Goal: Task Accomplishment & Management: Use online tool/utility

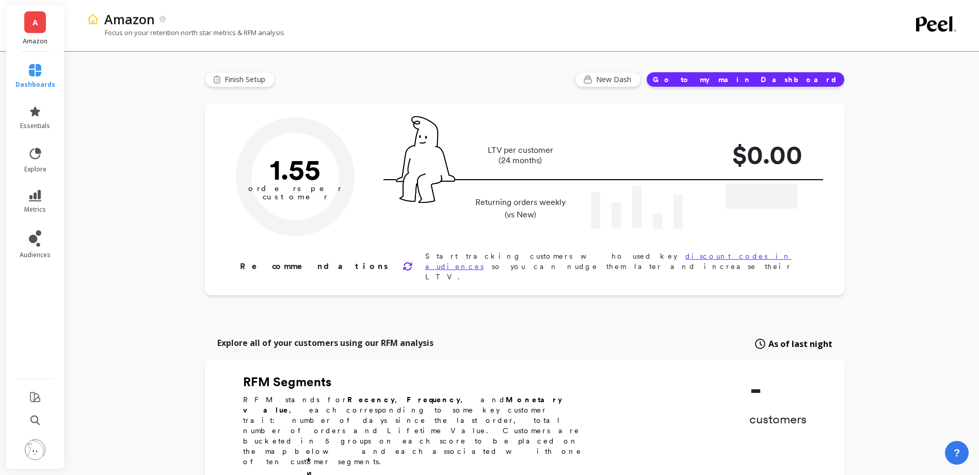
type input "Champions"
type input "13306"
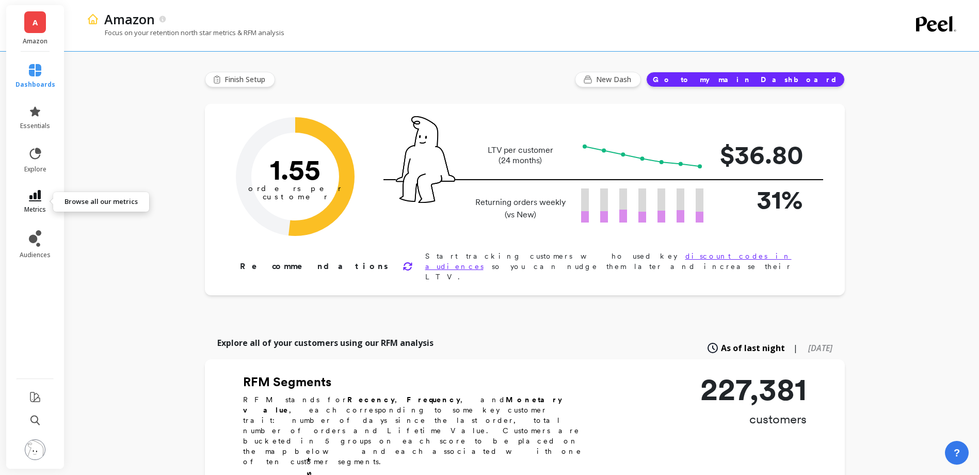
click at [28, 208] on span "metrics" at bounding box center [35, 209] width 22 height 8
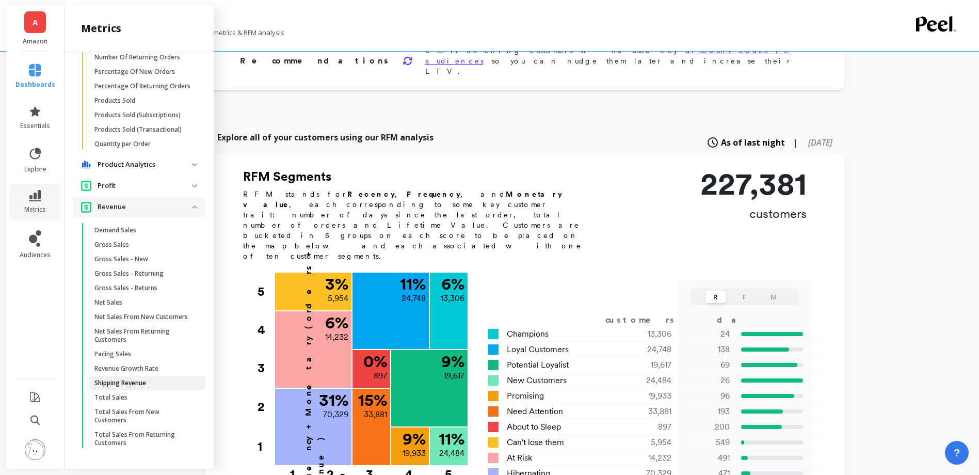
scroll to position [206, 0]
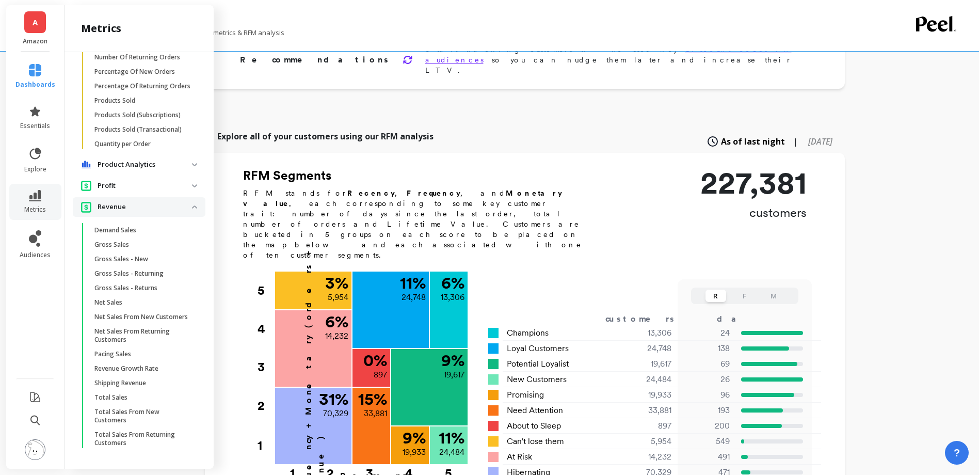
click at [128, 298] on span "Net Sales" at bounding box center [143, 302] width 99 height 8
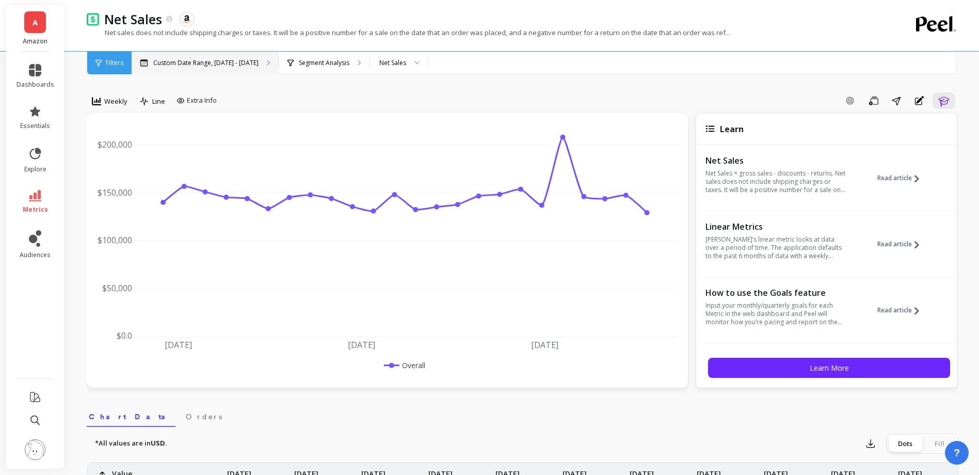
click at [211, 70] on div "Custom Date Range, [DATE] - [DATE]" at bounding box center [205, 63] width 147 height 23
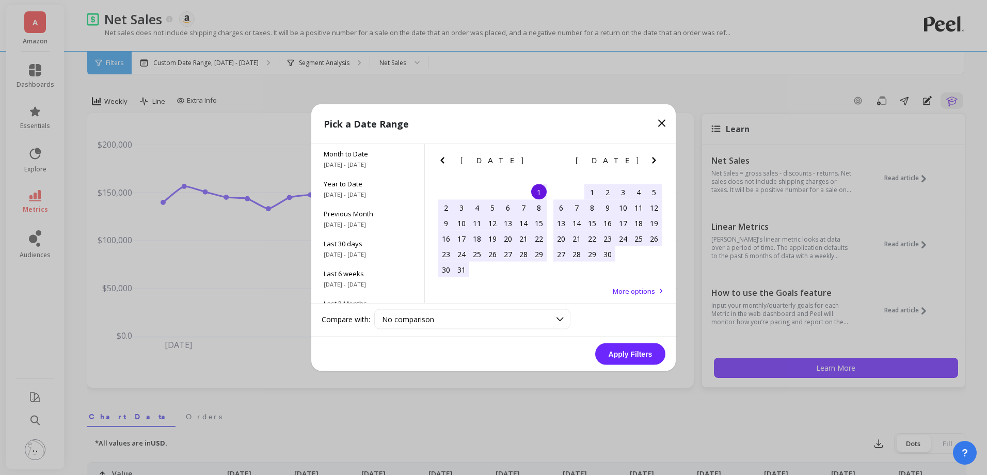
click at [657, 165] on icon "Next Month" at bounding box center [654, 160] width 12 height 12
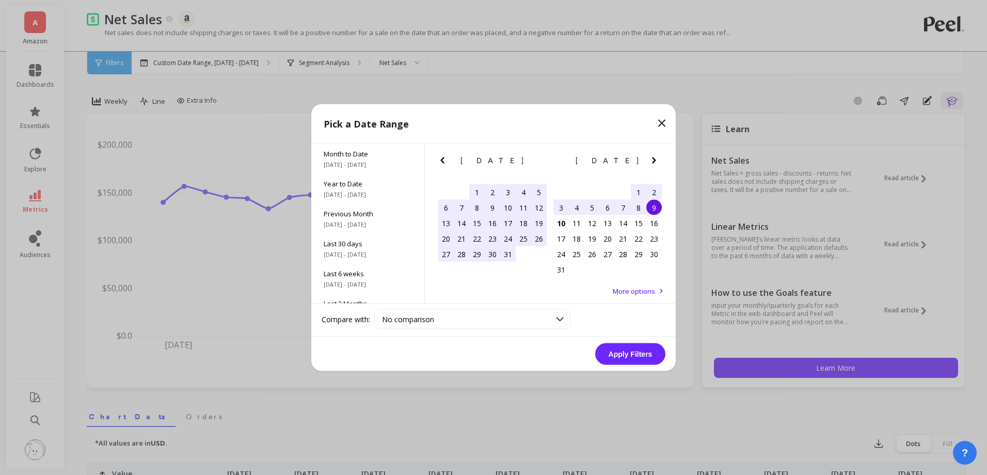
click at [566, 204] on div "3" at bounding box center [560, 207] width 15 height 15
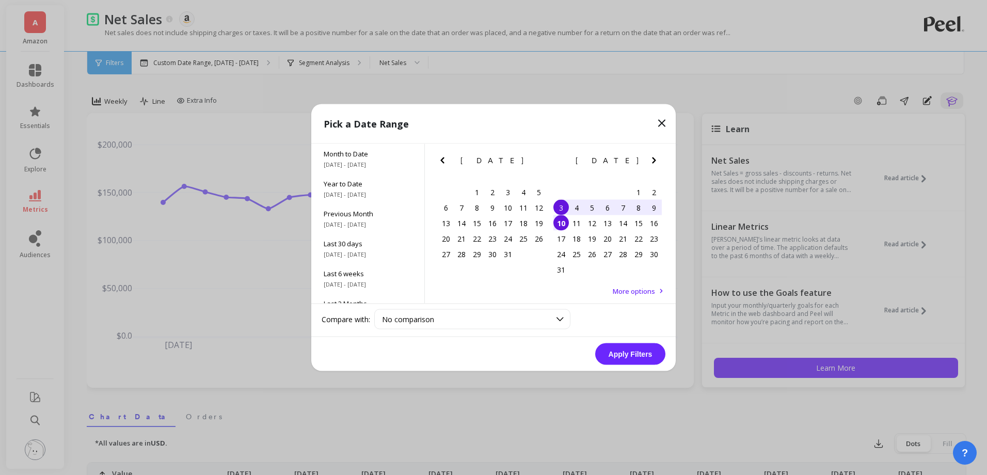
click at [557, 221] on div "10" at bounding box center [560, 222] width 15 height 15
click at [638, 357] on button "Apply Filters" at bounding box center [630, 354] width 70 height 22
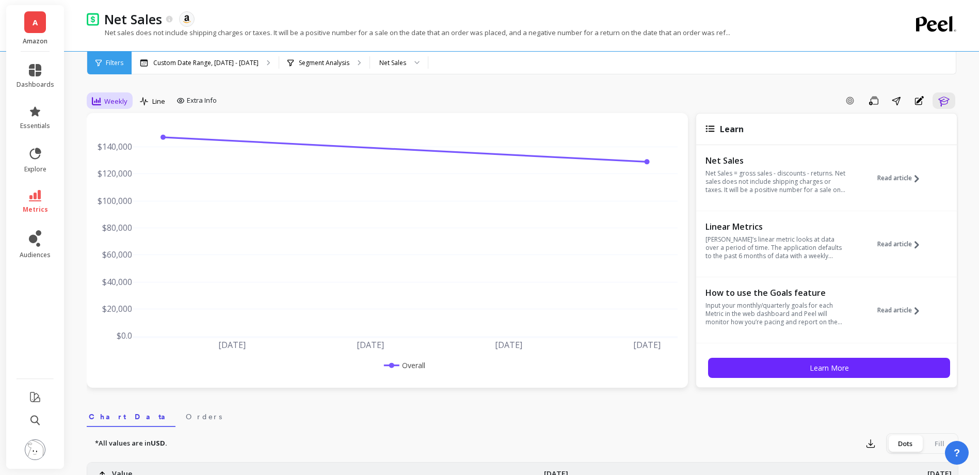
click at [112, 103] on span "Weekly" at bounding box center [115, 101] width 23 height 10
click at [115, 146] on div "Daily" at bounding box center [124, 144] width 59 height 10
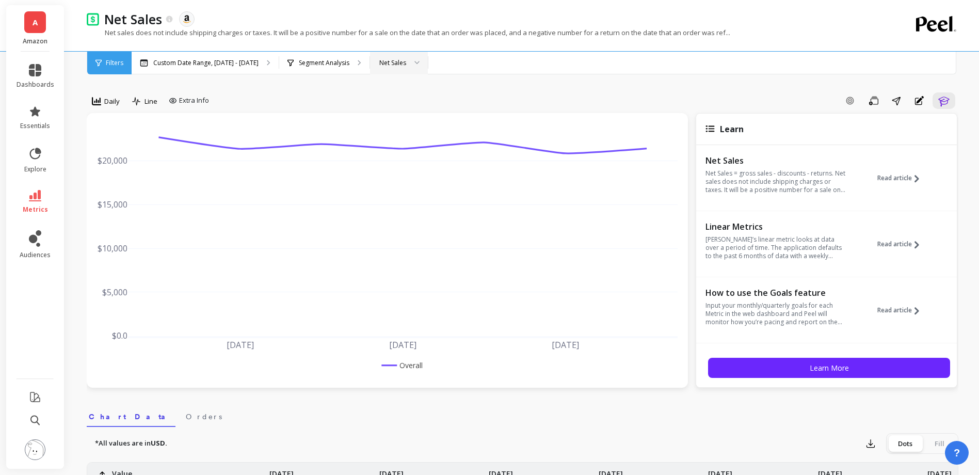
click at [382, 61] on div "Net Sales" at bounding box center [392, 63] width 27 height 10
click at [337, 63] on p "Segment Analysis" at bounding box center [324, 63] width 51 height 8
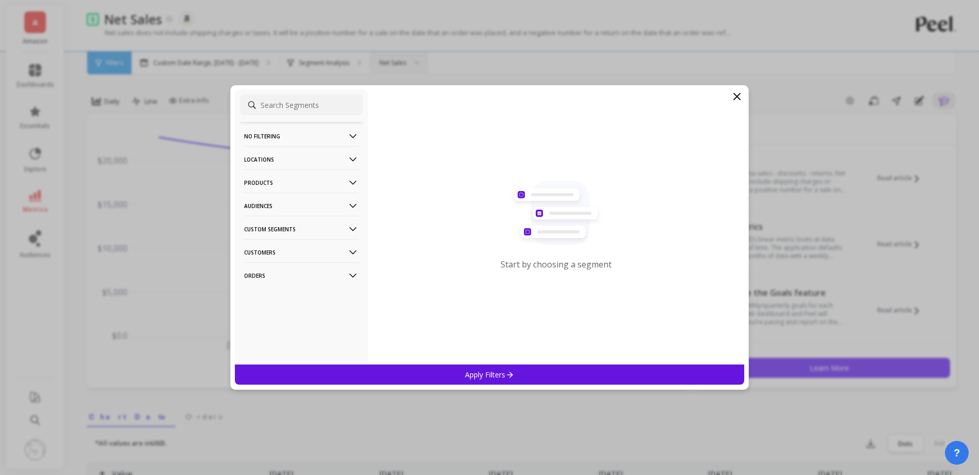
click at [299, 175] on p "Products" at bounding box center [301, 182] width 115 height 26
click at [289, 204] on div "ASIN" at bounding box center [301, 202] width 123 height 17
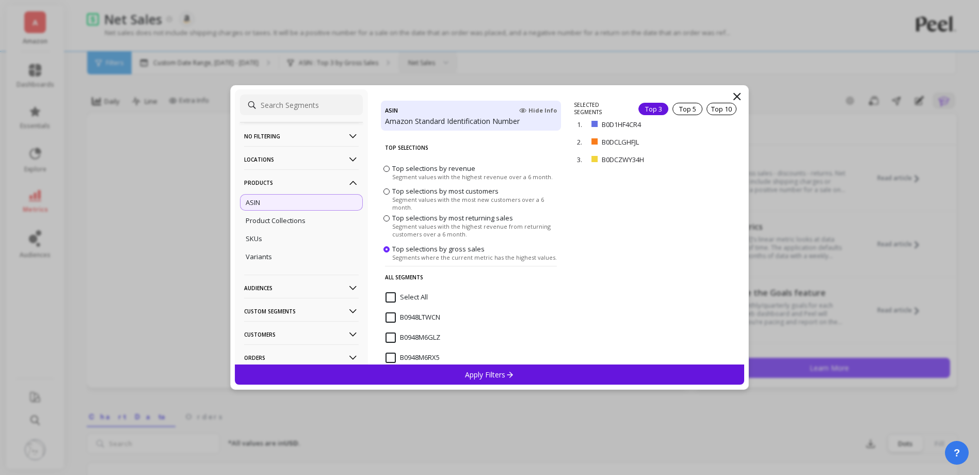
click at [407, 293] on div "Select All" at bounding box center [471, 302] width 180 height 31
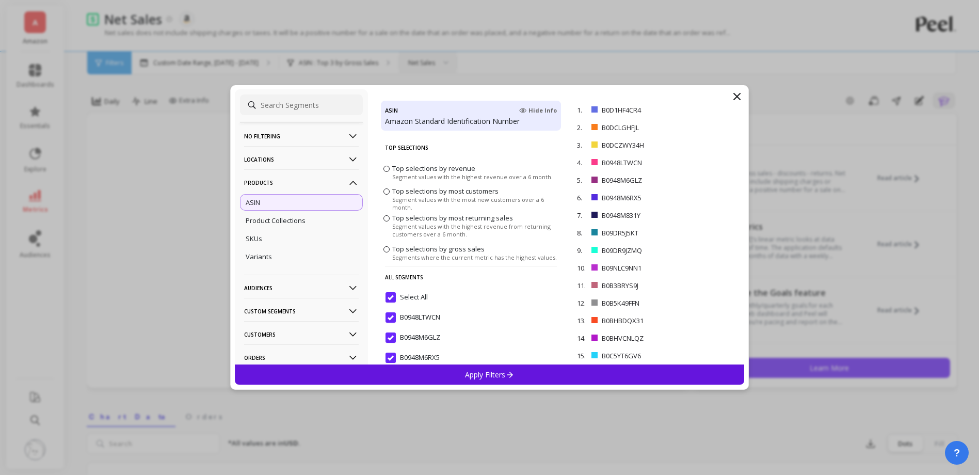
drag, startPoint x: 407, startPoint y: 293, endPoint x: 494, endPoint y: 369, distance: 115.5
click at [494, 369] on div "Apply Filters" at bounding box center [490, 374] width 510 height 20
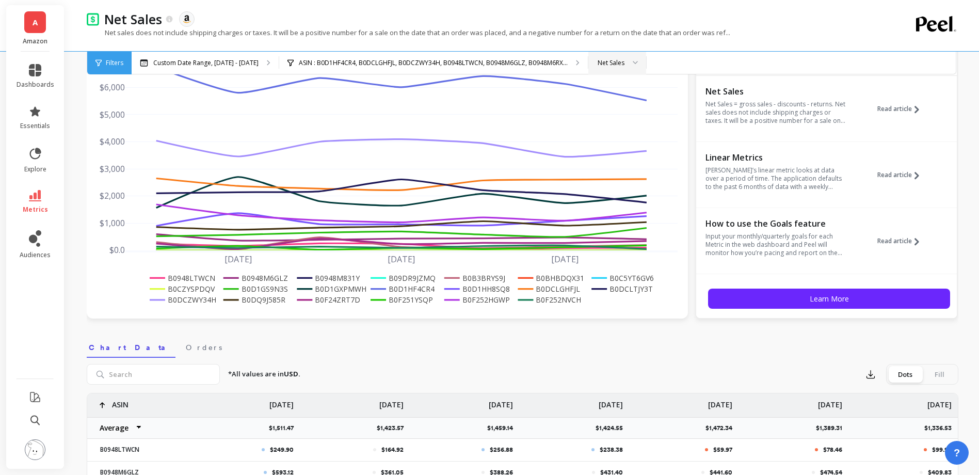
scroll to position [155, 0]
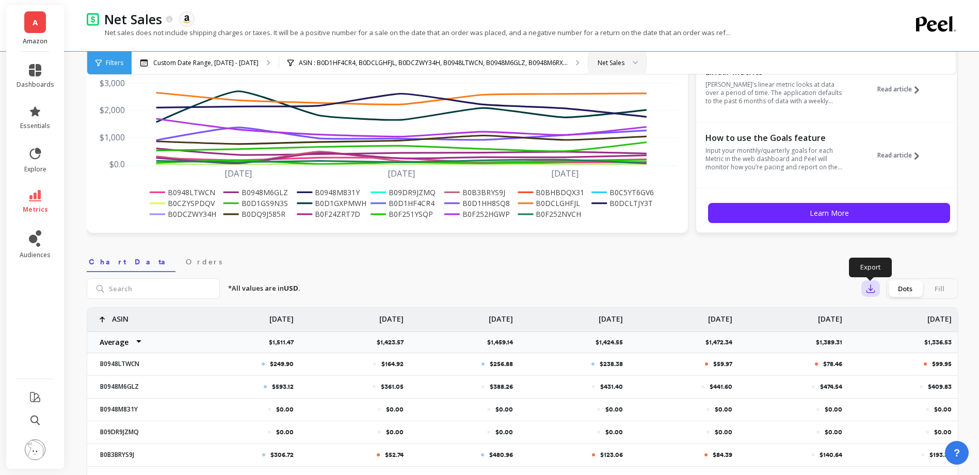
click at [869, 288] on icon "button" at bounding box center [870, 288] width 10 height 10
click at [900, 312] on button "CSV" at bounding box center [908, 317] width 92 height 19
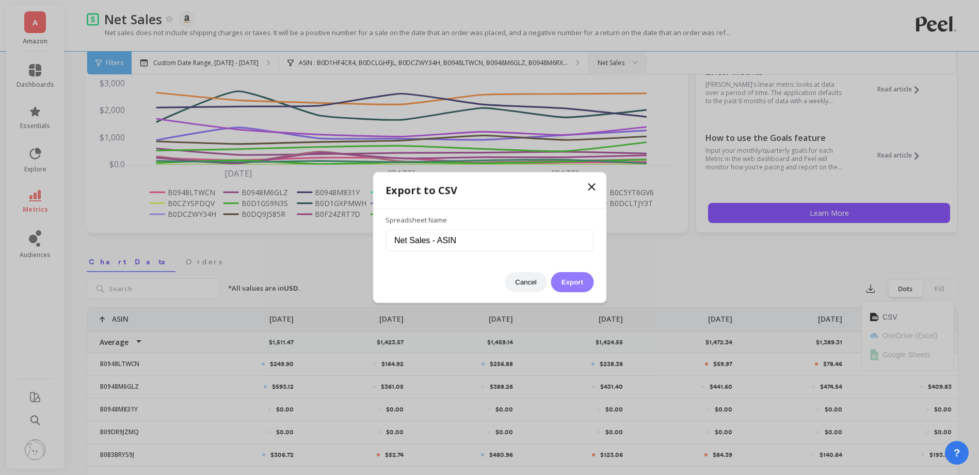
click at [557, 289] on button "Export" at bounding box center [572, 282] width 42 height 20
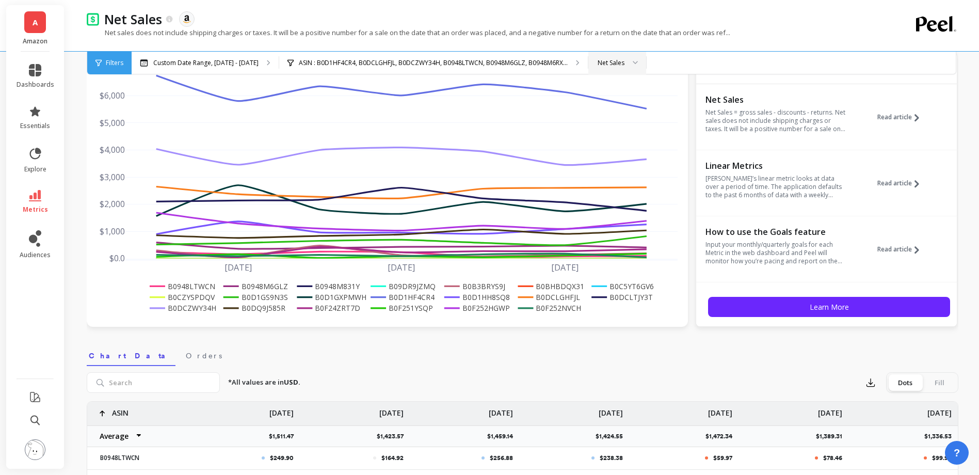
scroll to position [0, 0]
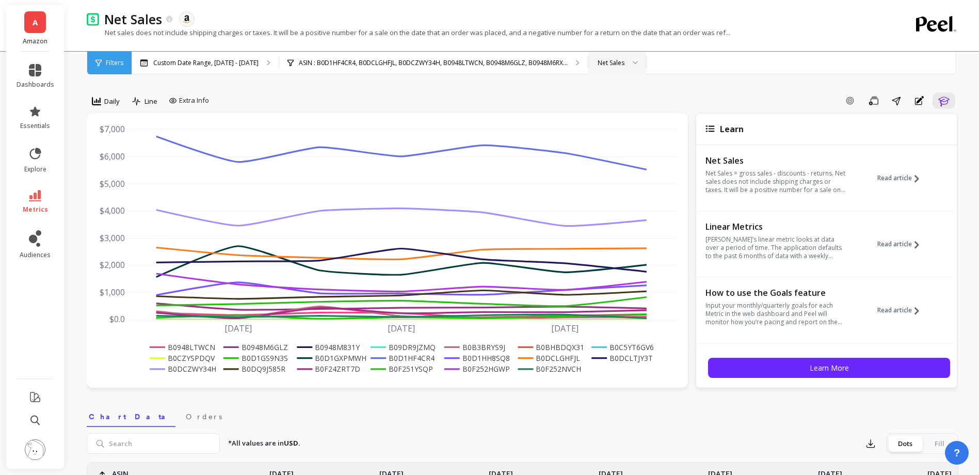
click at [40, 25] on link "A" at bounding box center [35, 22] width 22 height 22
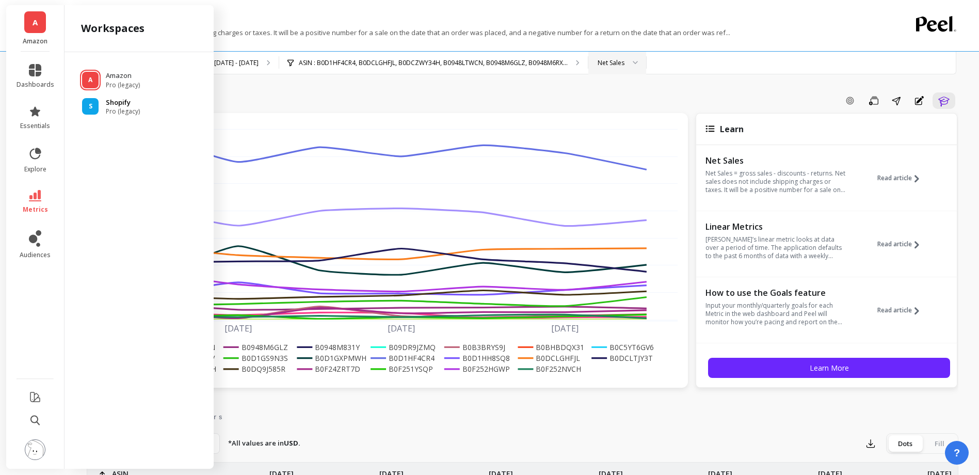
click at [121, 101] on p "Shopify" at bounding box center [123, 103] width 34 height 10
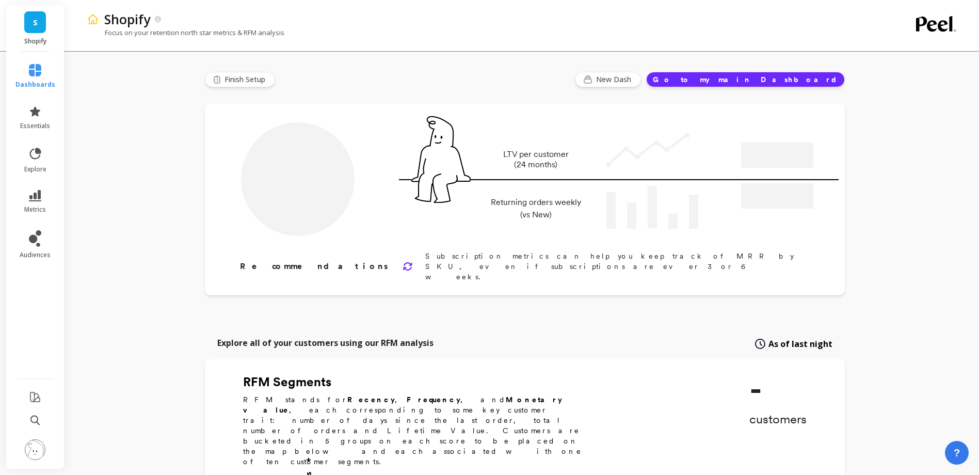
type input "Champions"
type input "3083"
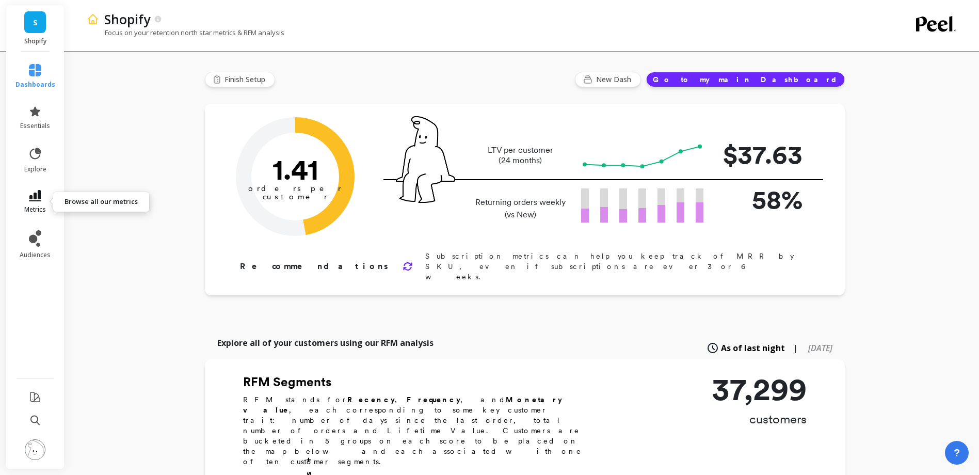
click at [39, 198] on icon at bounding box center [35, 195] width 12 height 11
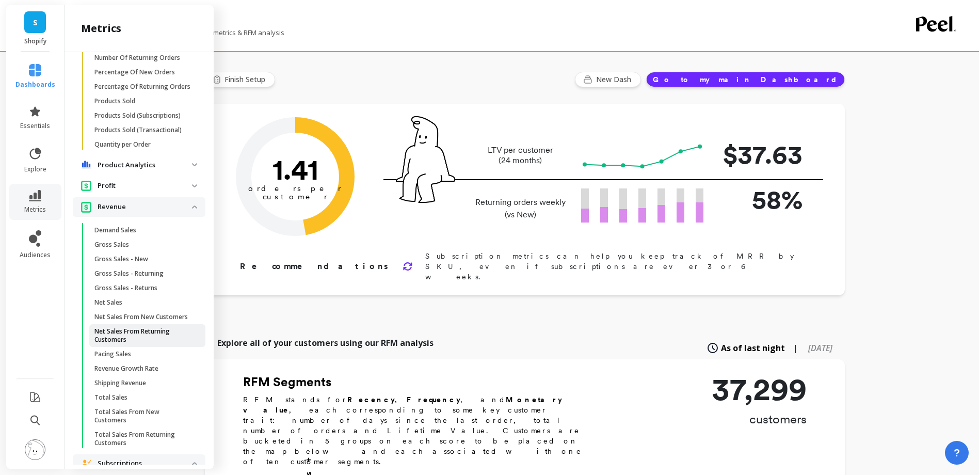
scroll to position [1029, 0]
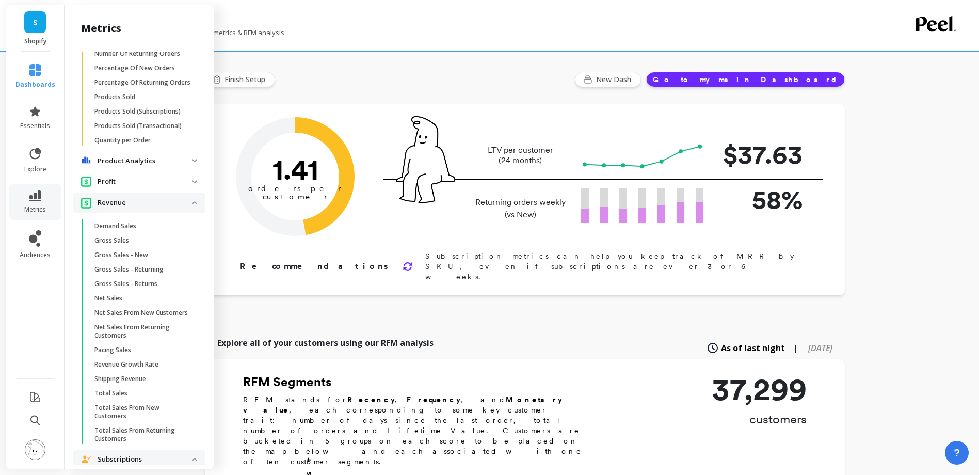
click at [137, 302] on span "Net Sales" at bounding box center [143, 298] width 99 height 8
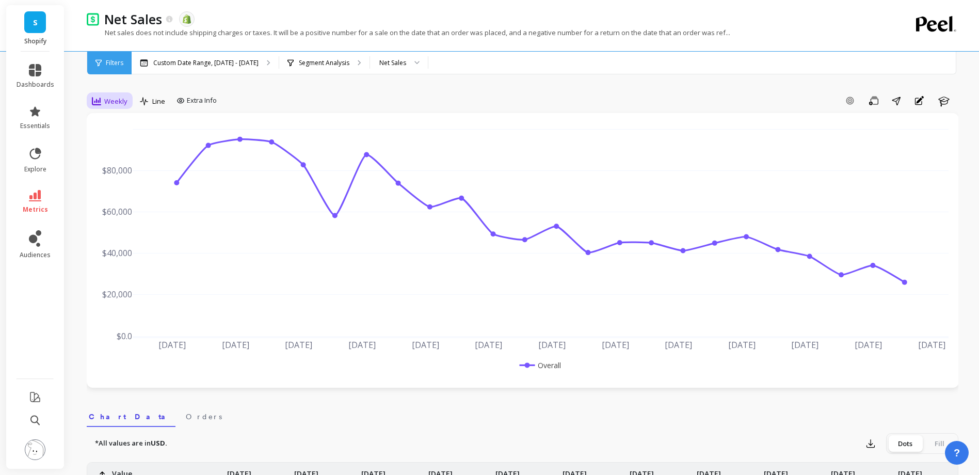
click at [121, 102] on span "Weekly" at bounding box center [115, 101] width 23 height 10
click at [122, 142] on div "Daily" at bounding box center [124, 144] width 59 height 10
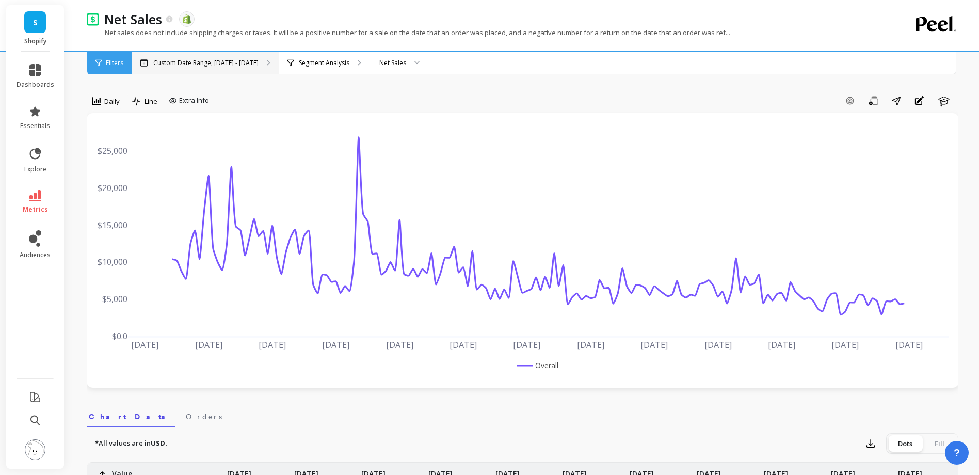
click at [229, 67] on p "Custom Date Range, [DATE] - [DATE]" at bounding box center [205, 63] width 105 height 8
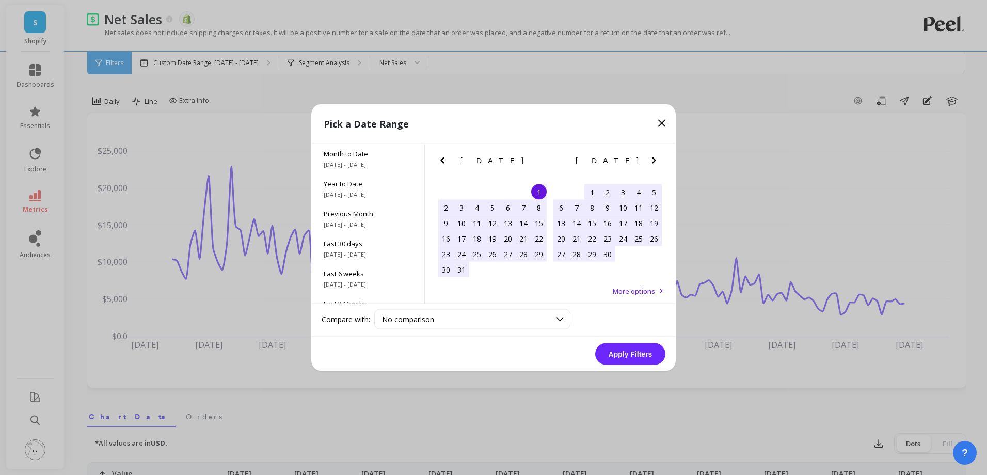
click at [654, 156] on icon "Next Month" at bounding box center [654, 160] width 12 height 12
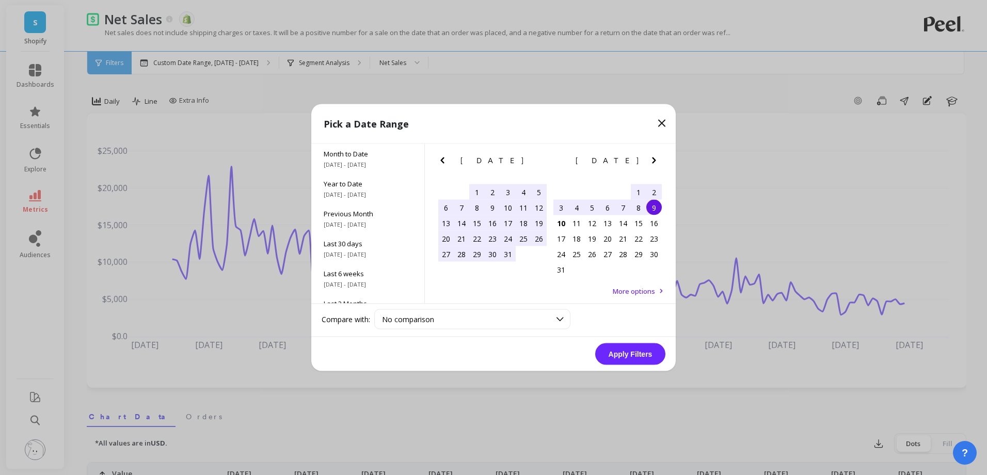
click at [654, 156] on icon "Next Month" at bounding box center [654, 160] width 12 height 12
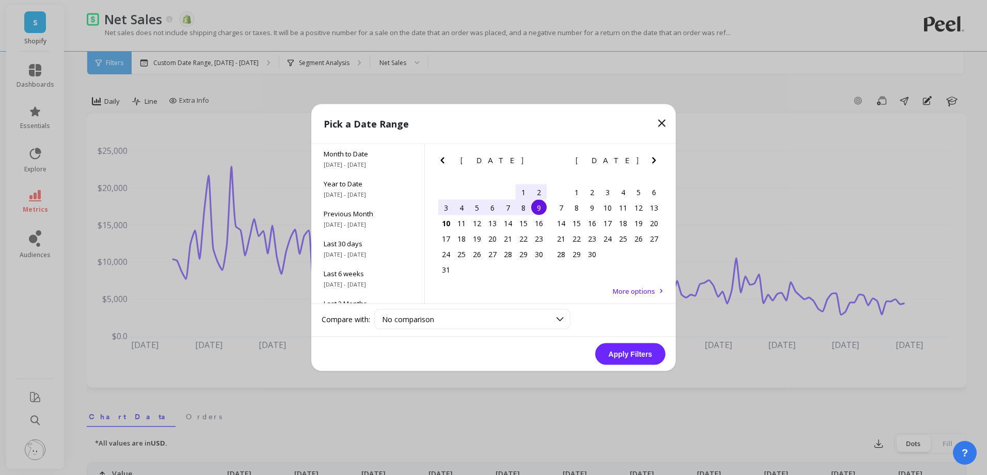
click at [441, 206] on div "3" at bounding box center [445, 207] width 15 height 15
click at [540, 207] on div "9" at bounding box center [538, 207] width 15 height 15
click at [628, 353] on button "Apply Filters" at bounding box center [630, 354] width 70 height 22
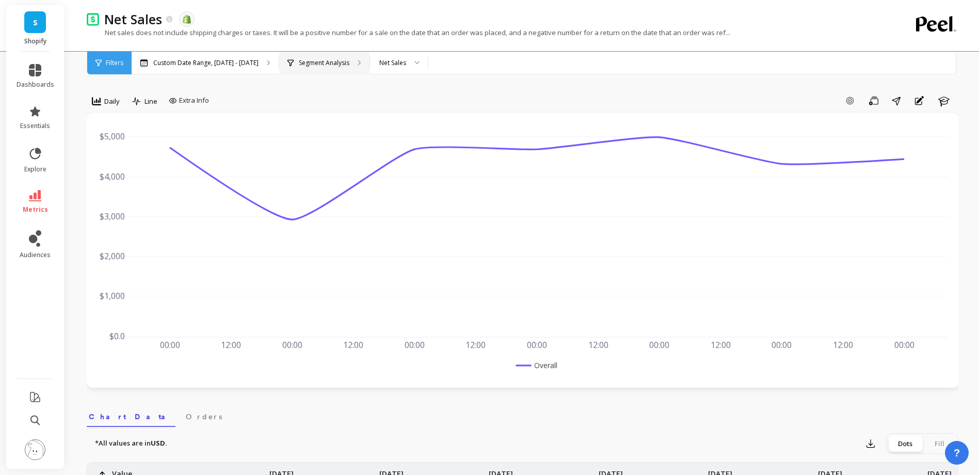
click at [293, 54] on div "Segment Analysis" at bounding box center [324, 63] width 90 height 23
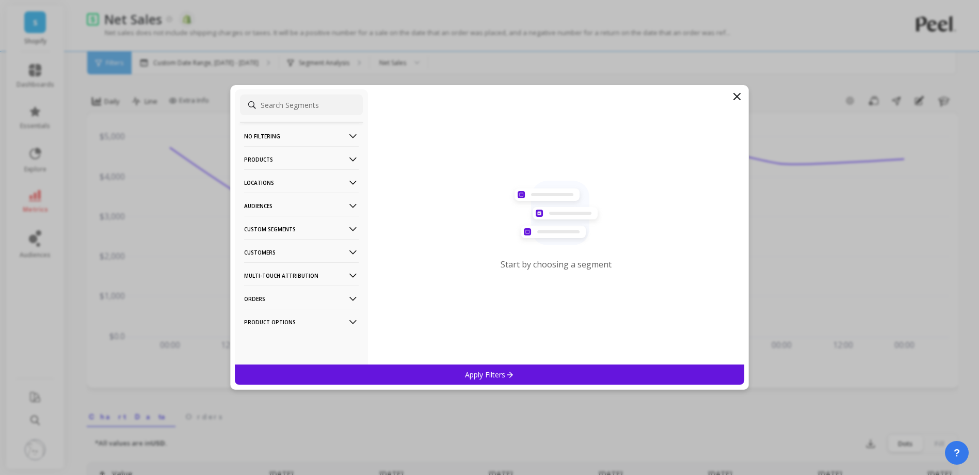
click at [305, 161] on p "Products" at bounding box center [301, 159] width 115 height 26
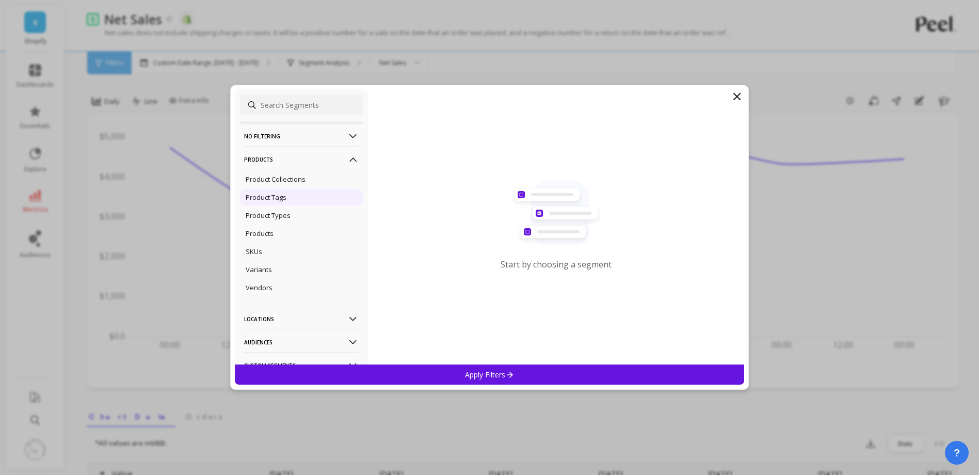
click at [282, 190] on div "Product Tags" at bounding box center [301, 197] width 123 height 17
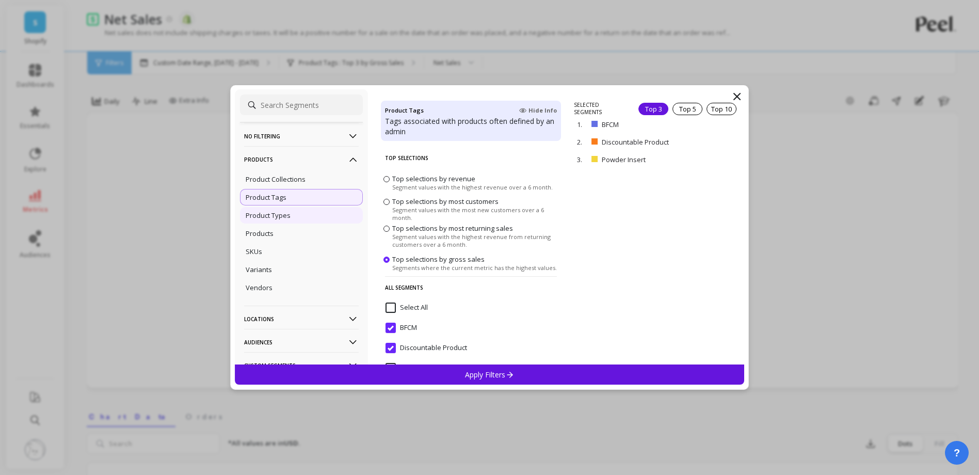
click at [283, 217] on p "Product Types" at bounding box center [268, 215] width 45 height 9
click at [401, 369] on div "Apply Filters" at bounding box center [490, 374] width 510 height 20
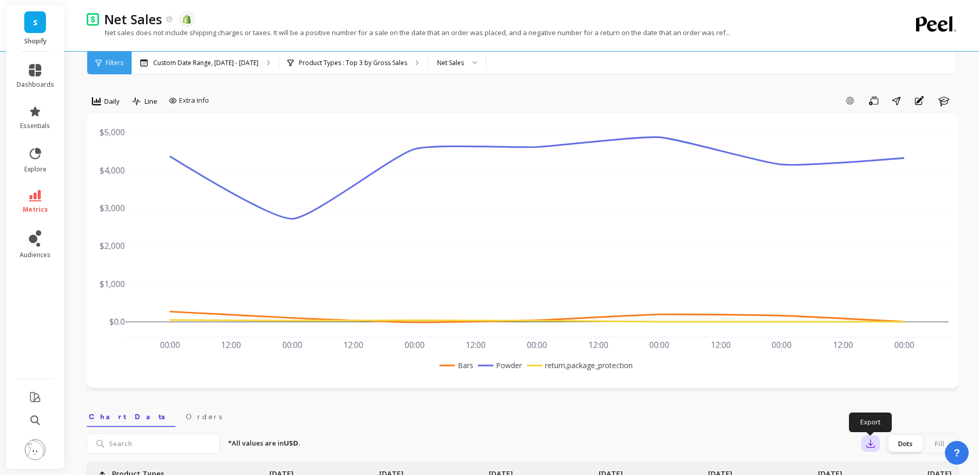
click at [871, 440] on icon "button" at bounding box center [870, 443] width 10 height 10
click at [875, 469] on img at bounding box center [874, 472] width 8 height 8
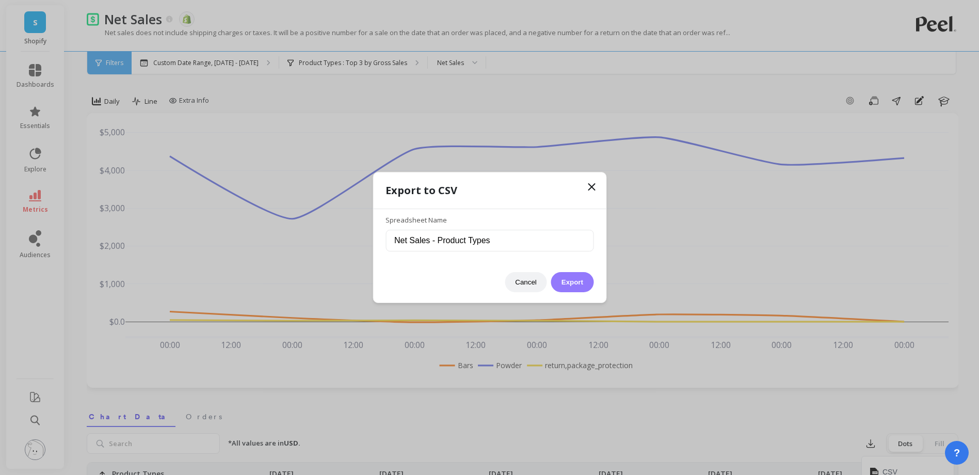
scroll to position [155, 0]
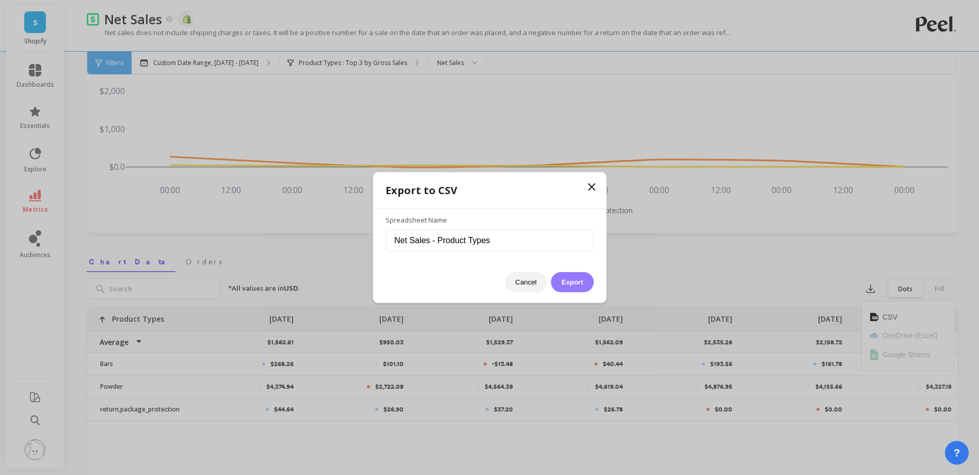
click at [574, 282] on button "Export" at bounding box center [572, 282] width 42 height 20
